Goal: Navigation & Orientation: Understand site structure

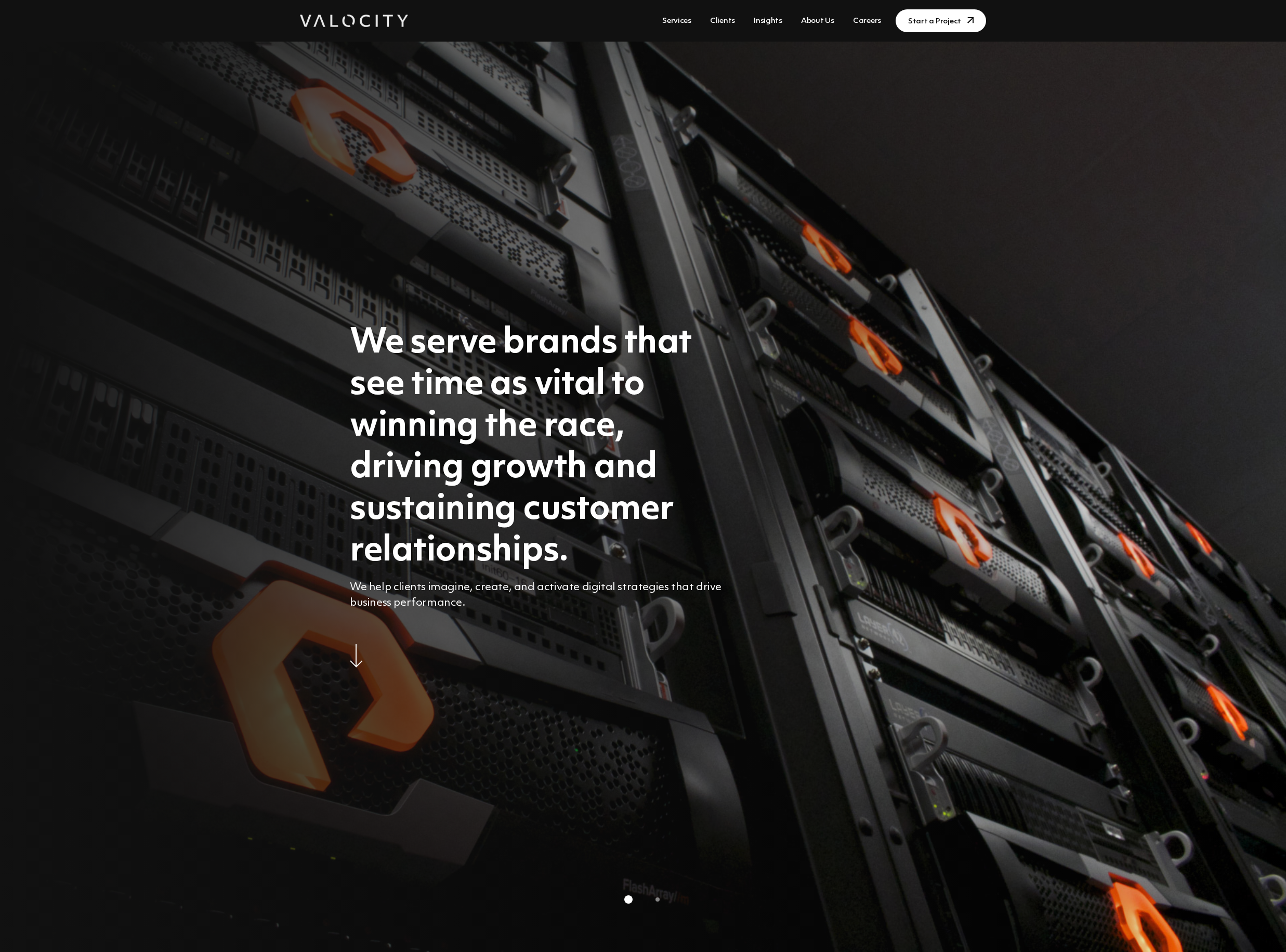
scroll to position [3, 0]
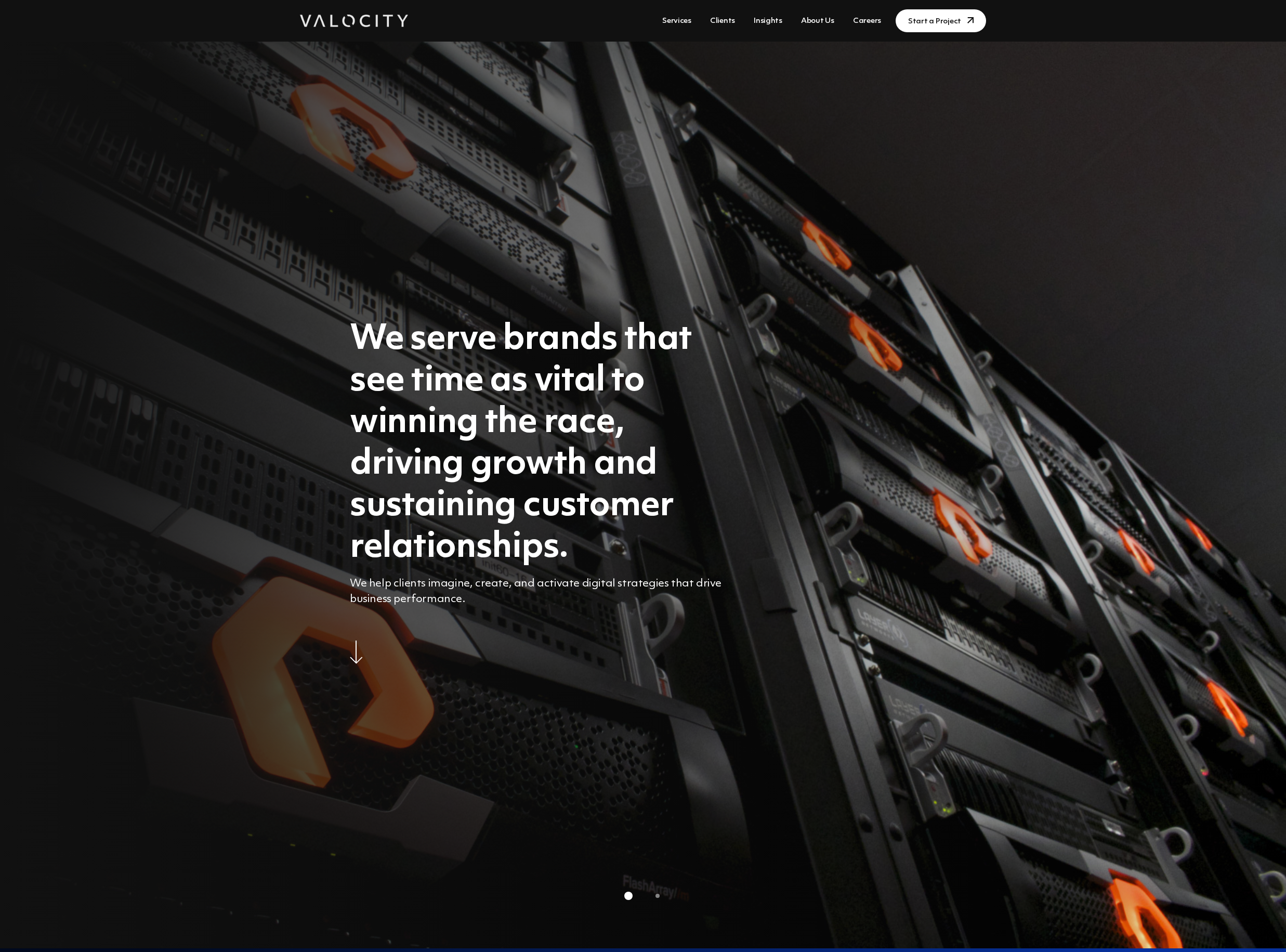
click at [810, 20] on link "About Us" at bounding box center [818, 21] width 42 height 19
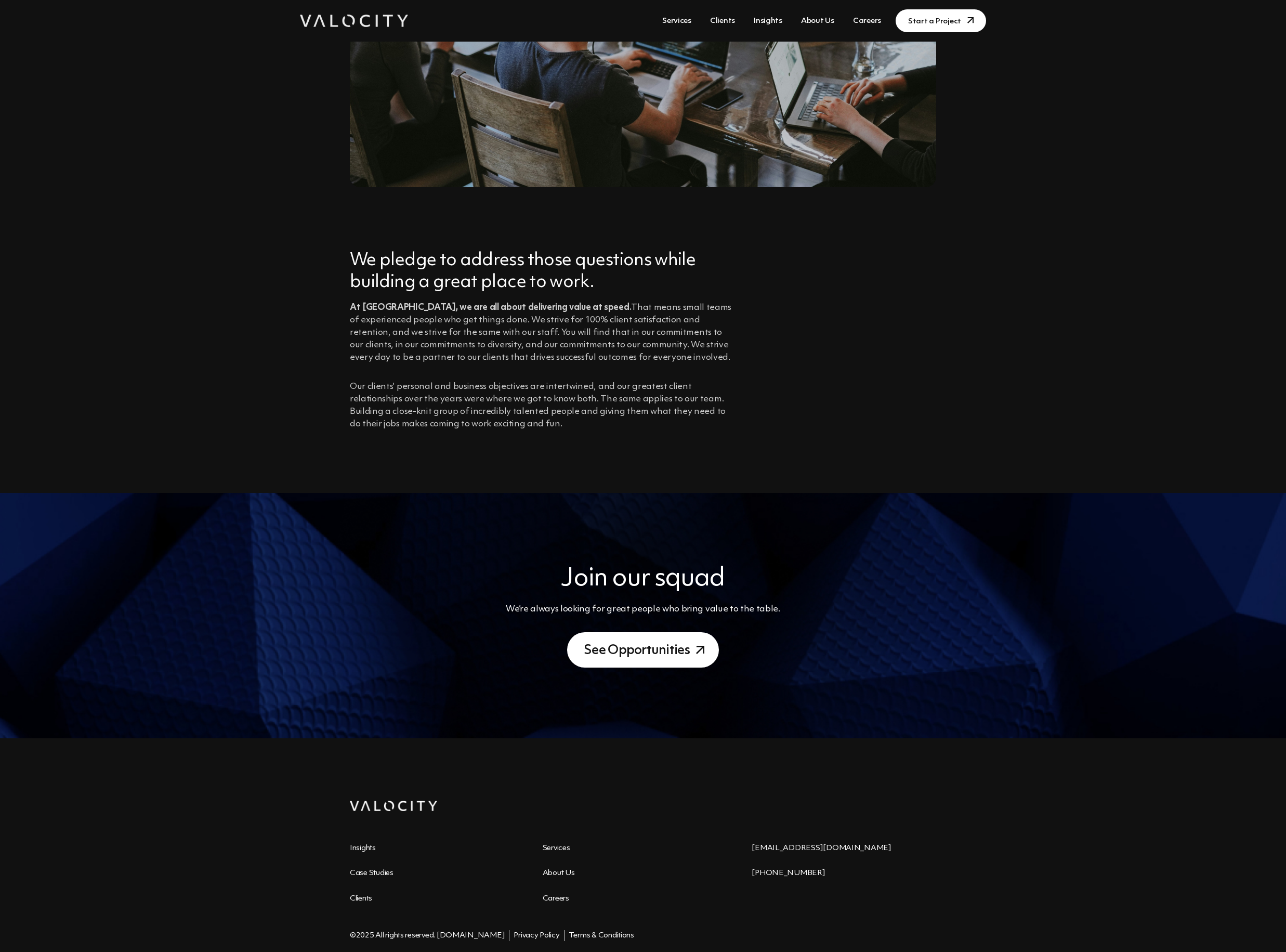
scroll to position [778, 0]
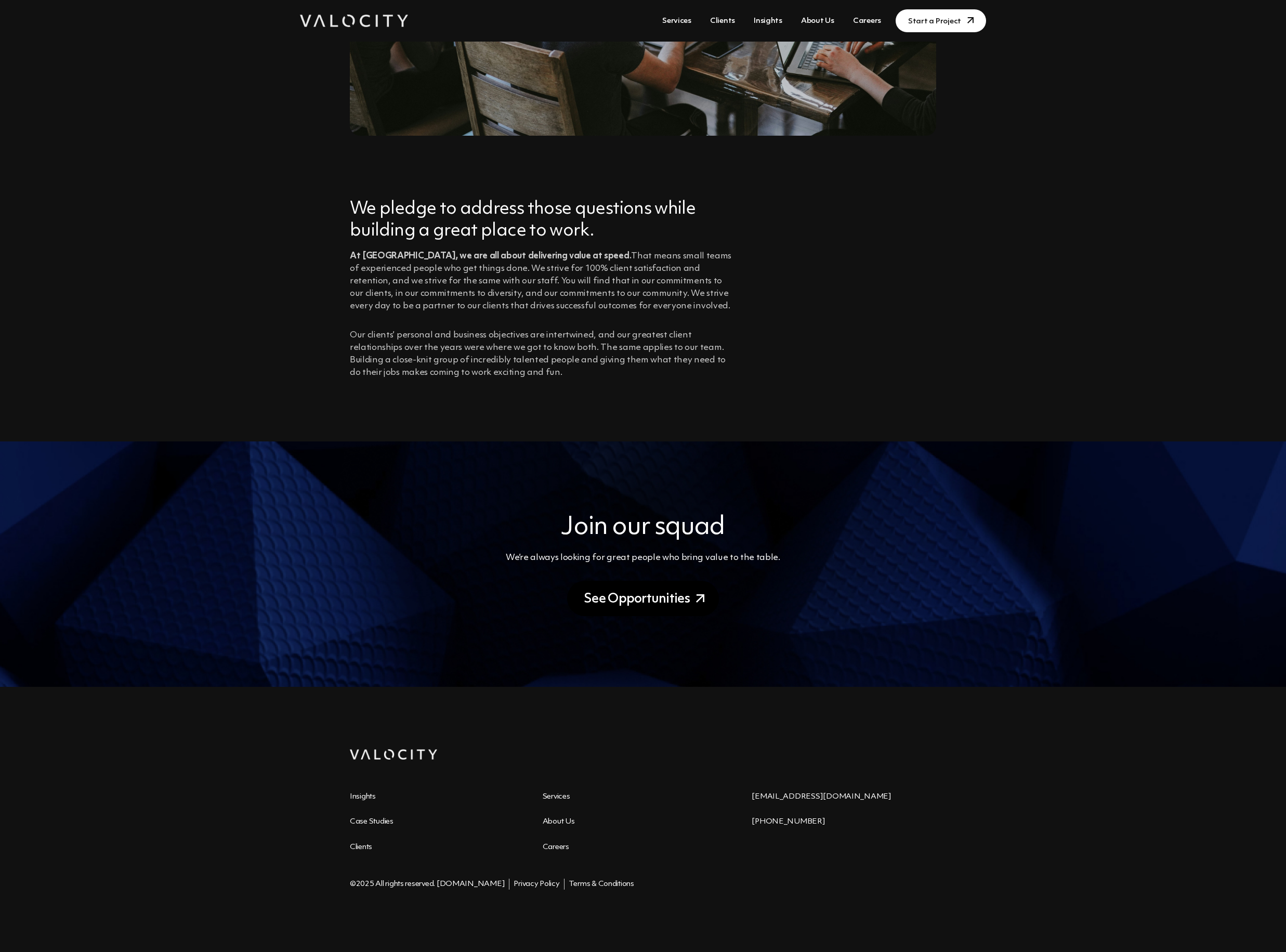
click at [645, 599] on link "See Opportunities" at bounding box center [643, 598] width 152 height 35
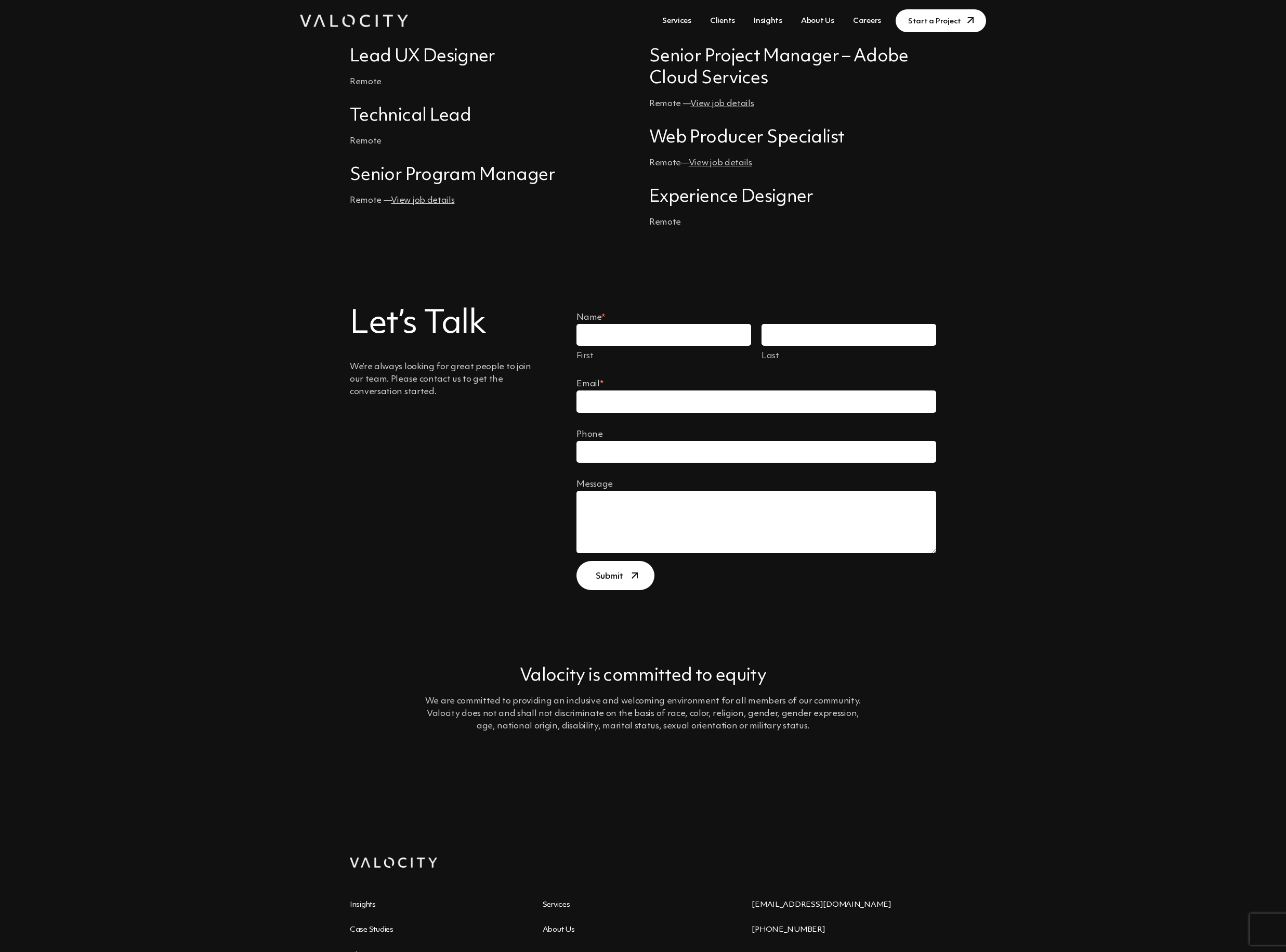
scroll to position [525, 0]
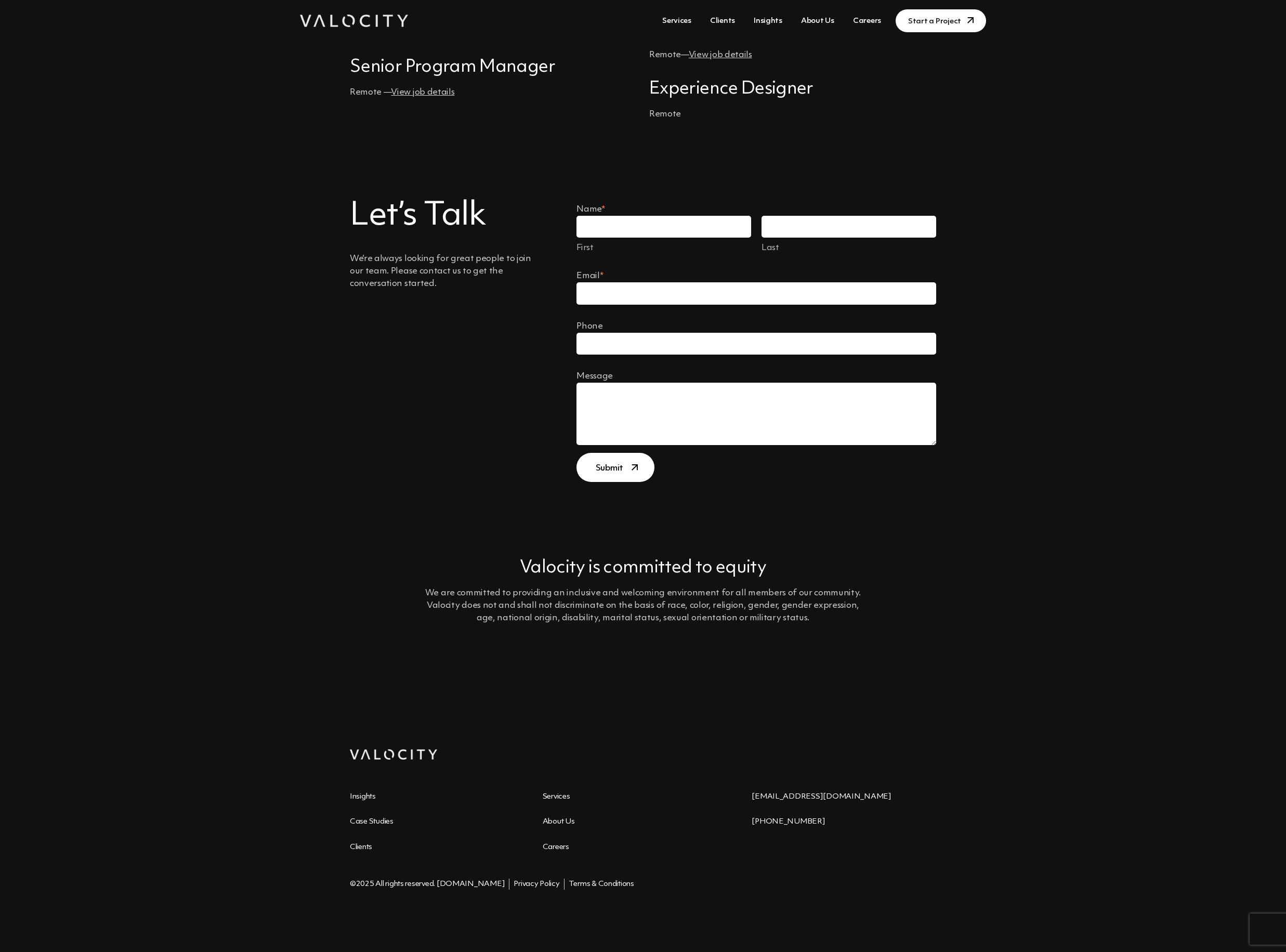
click at [553, 814] on ul "Insights Services Case Studies About Us Clients Careers" at bounding box center [542, 829] width 385 height 76
click at [553, 820] on link "About Us" at bounding box center [558, 822] width 32 height 8
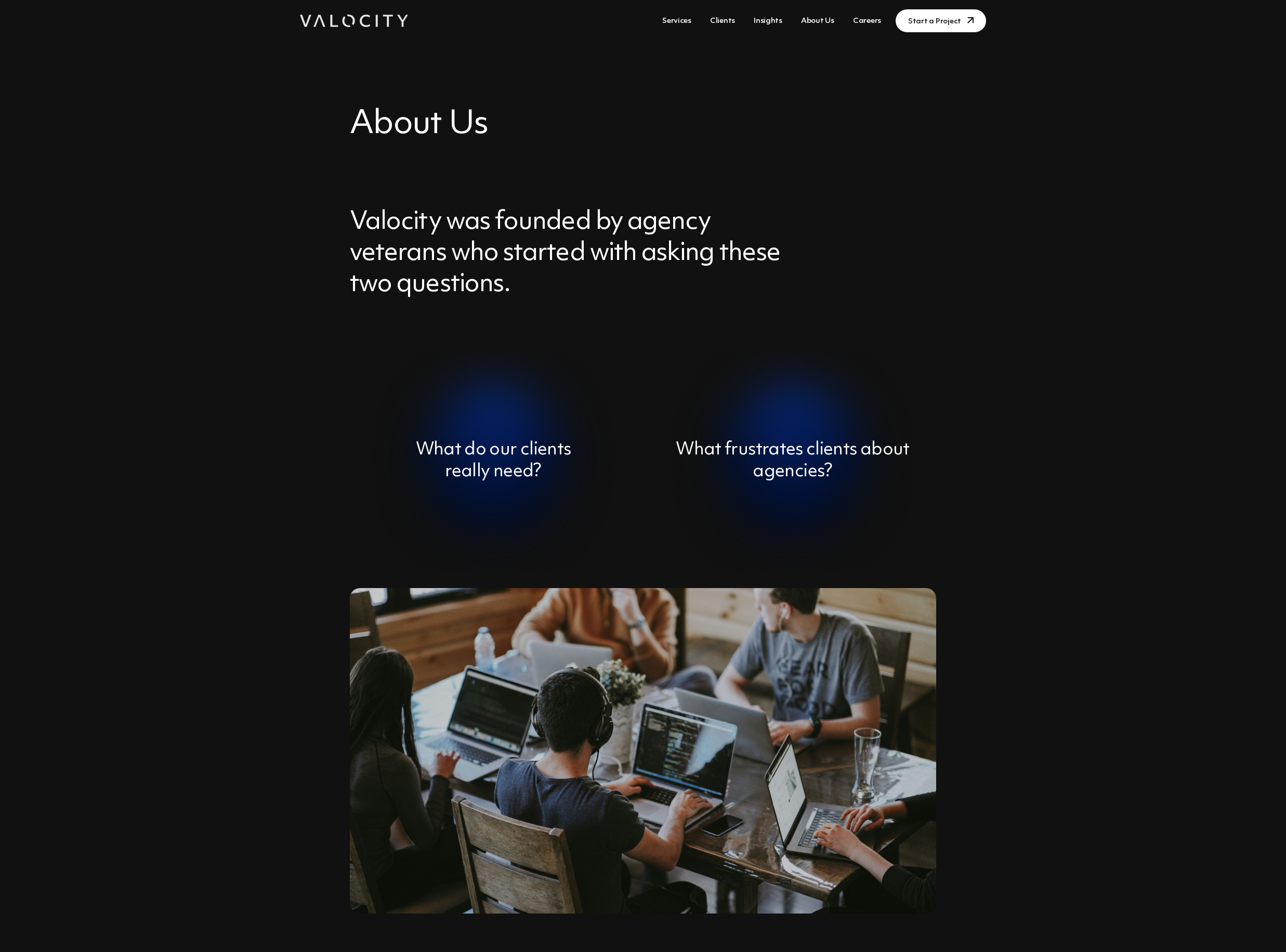
click at [689, 16] on link "Services" at bounding box center [677, 21] width 37 height 19
click at [739, 18] on link "Clients" at bounding box center [722, 21] width 33 height 19
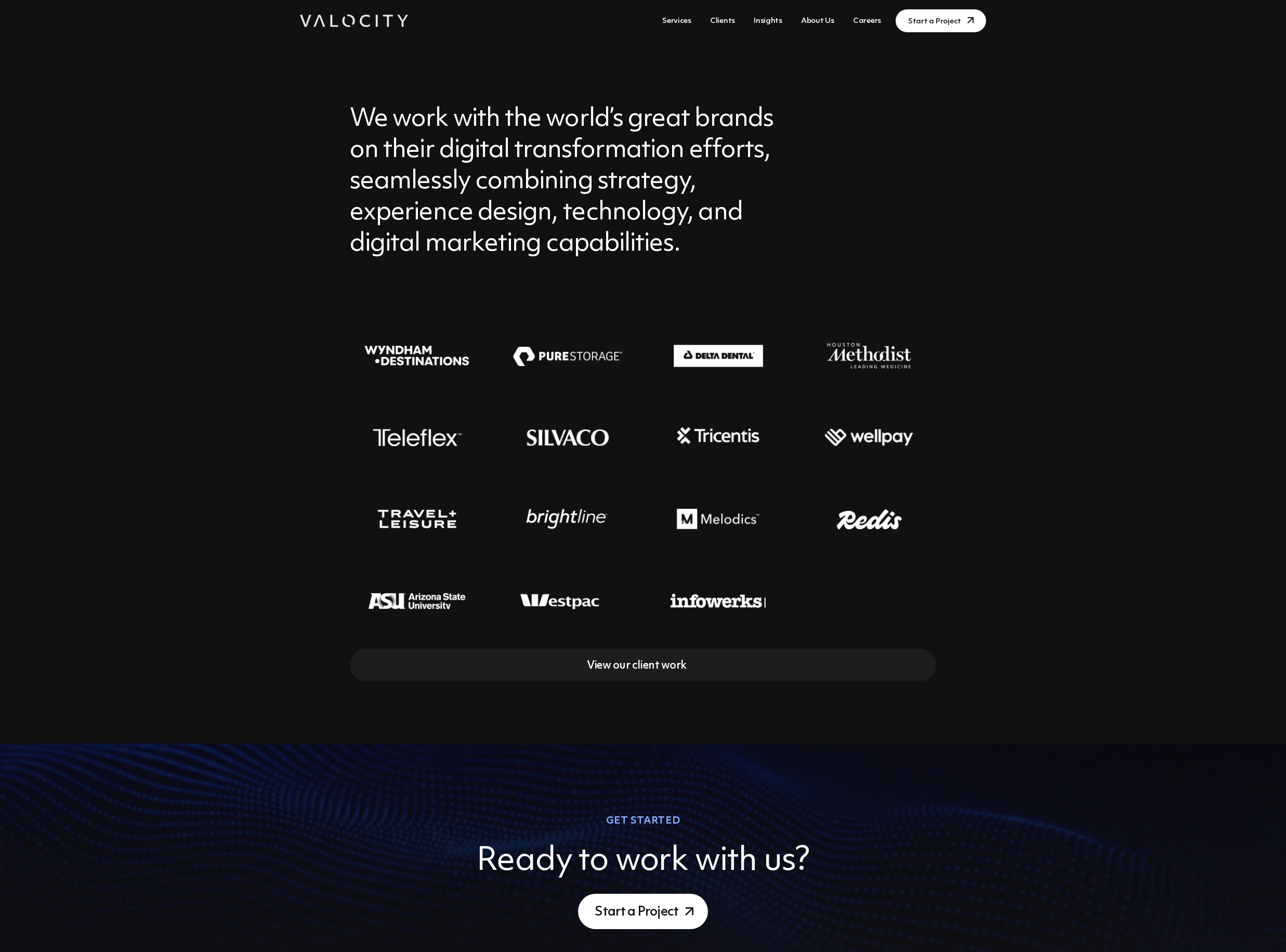
click at [216, 152] on div "We work with the world’s great brands on their digital transformation efforts, …" at bounding box center [643, 521] width 1286 height 958
